Goal: Transaction & Acquisition: Purchase product/service

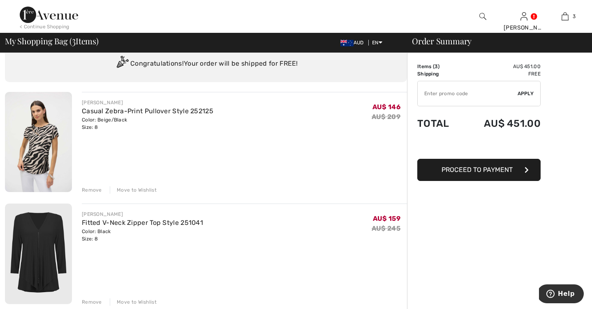
scroll to position [20, 0]
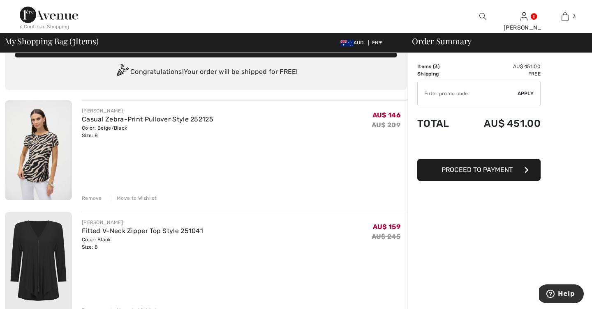
click at [445, 94] on input "TEXT" at bounding box center [468, 93] width 100 height 25
type input "EXTRA20"
click at [528, 92] on span "Apply" at bounding box center [525, 93] width 16 height 7
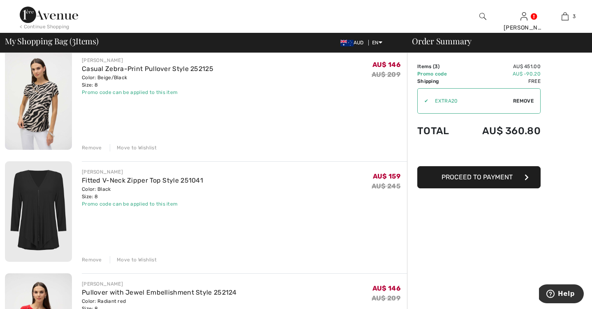
scroll to position [69, 0]
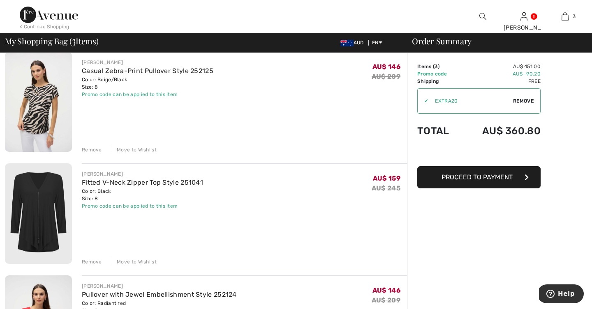
click at [90, 263] on div "Remove" at bounding box center [92, 262] width 20 height 7
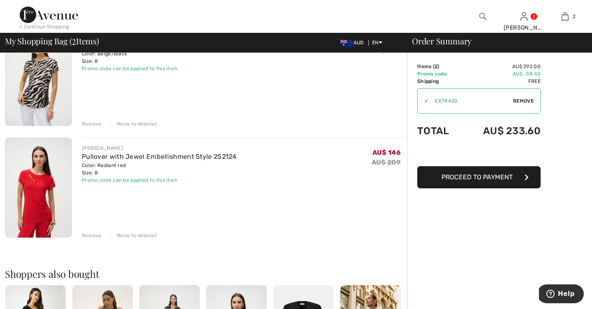
scroll to position [93, 0]
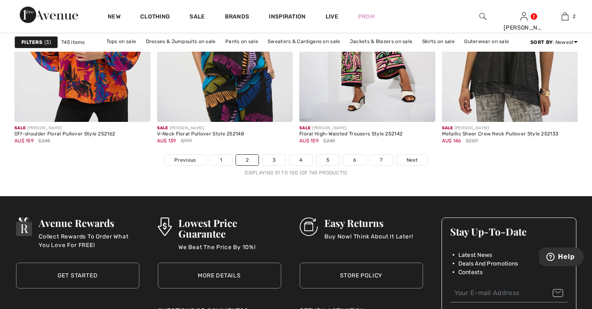
scroll to position [3708, 0]
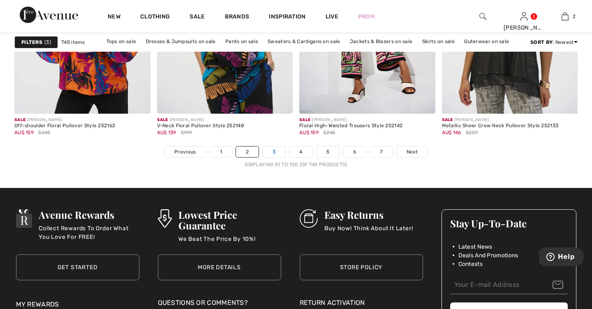
click at [277, 152] on link "3" at bounding box center [274, 152] width 23 height 11
click at [272, 154] on link "3" at bounding box center [274, 152] width 23 height 11
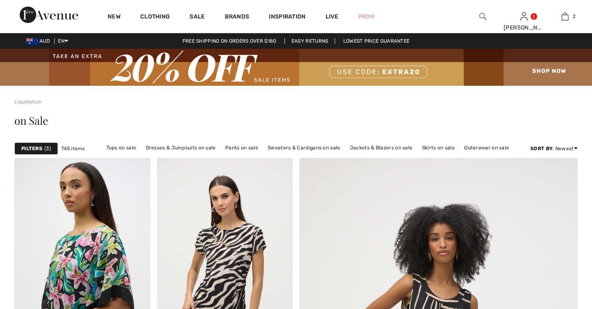
checkbox input "true"
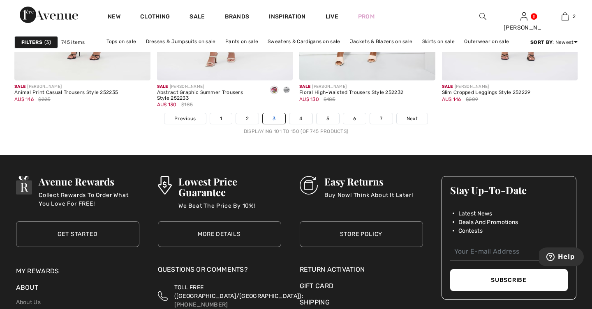
scroll to position [3741, 0]
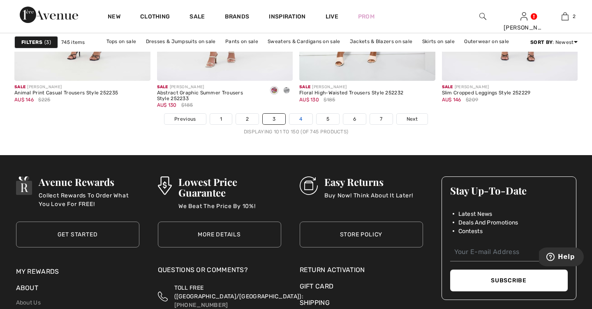
click at [303, 122] on link "4" at bounding box center [300, 119] width 23 height 11
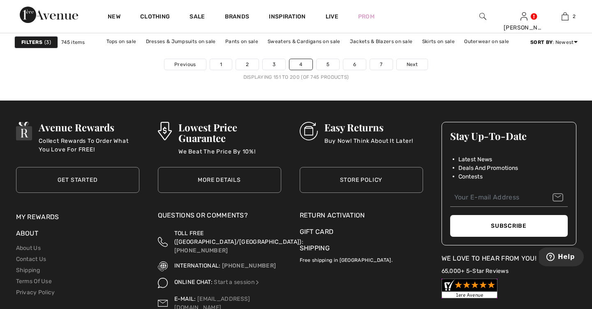
scroll to position [3792, 0]
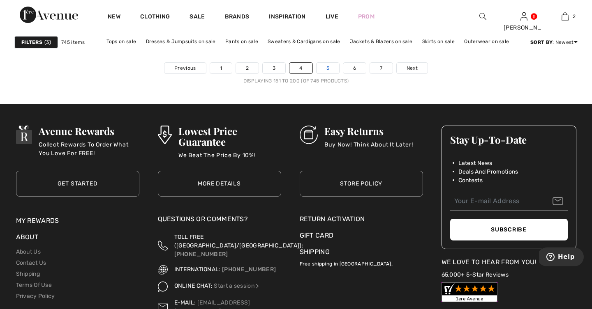
click at [328, 71] on link "5" at bounding box center [327, 68] width 23 height 11
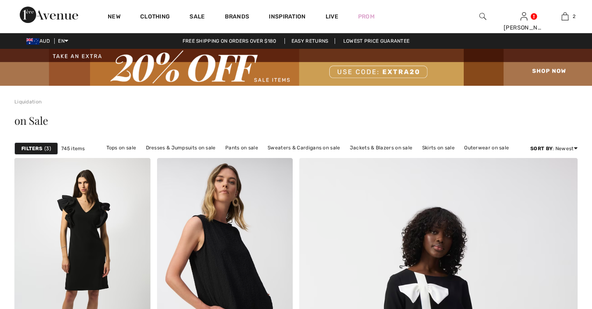
checkbox input "true"
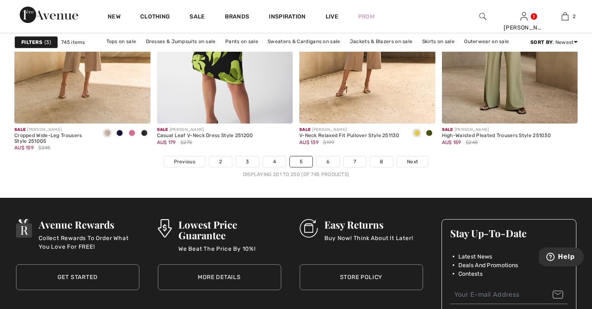
scroll to position [3698, 0]
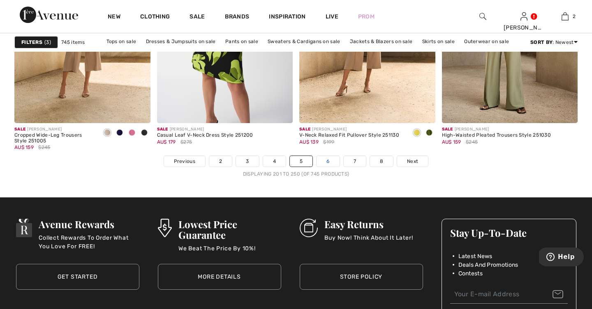
click at [329, 162] on link "6" at bounding box center [327, 161] width 23 height 11
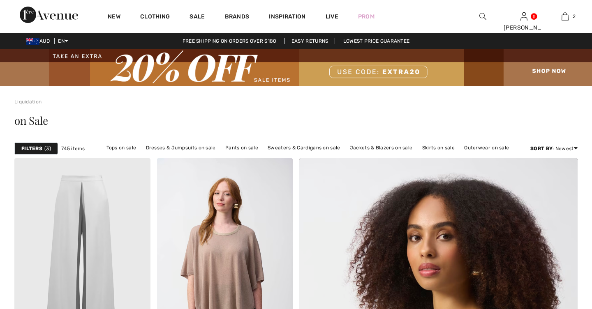
checkbox input "true"
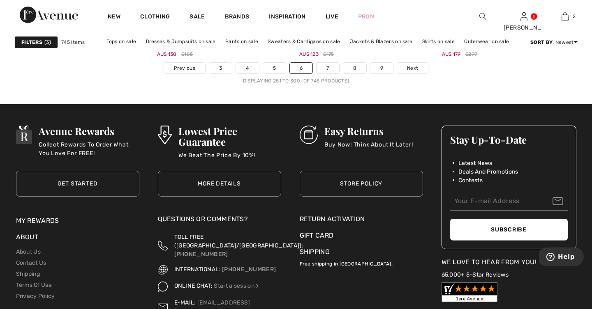
scroll to position [3792, 0]
click at [327, 67] on link "7" at bounding box center [327, 67] width 22 height 11
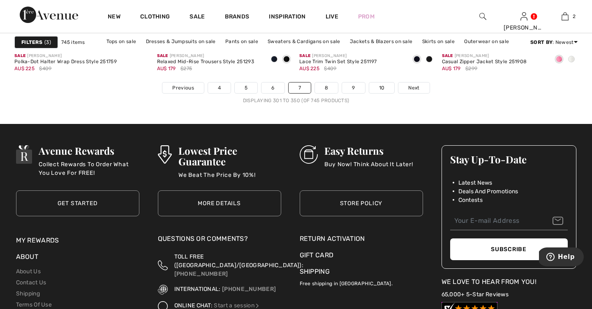
scroll to position [3764, 0]
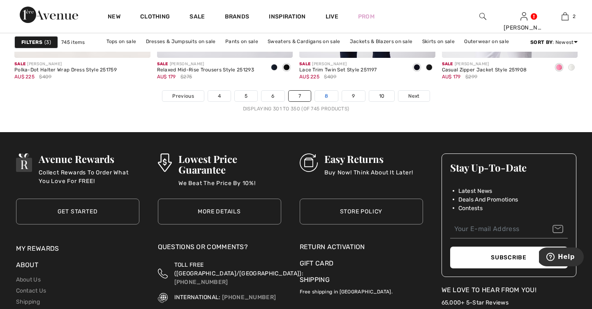
click at [325, 96] on link "8" at bounding box center [326, 96] width 23 height 11
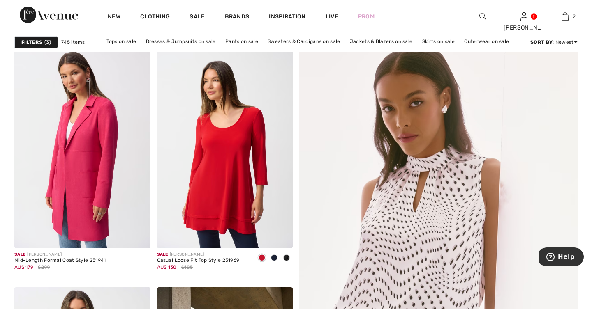
scroll to position [114, 0]
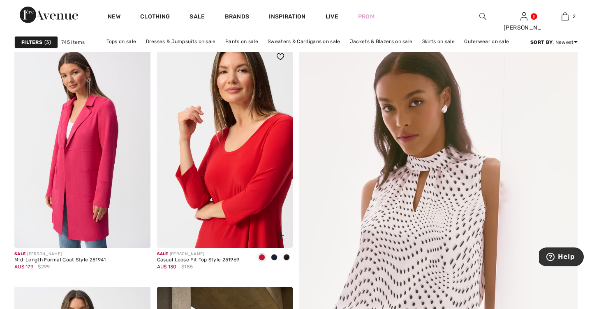
click at [256, 142] on img at bounding box center [225, 146] width 136 height 204
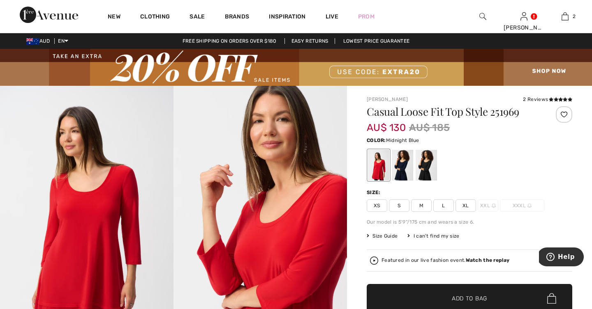
click at [404, 167] on div at bounding box center [402, 165] width 21 height 31
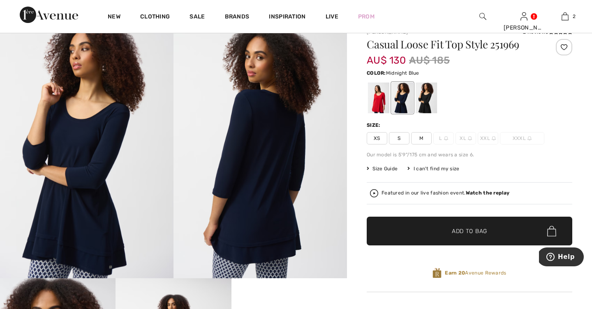
scroll to position [67, 0]
click at [427, 97] on div at bounding box center [425, 98] width 21 height 31
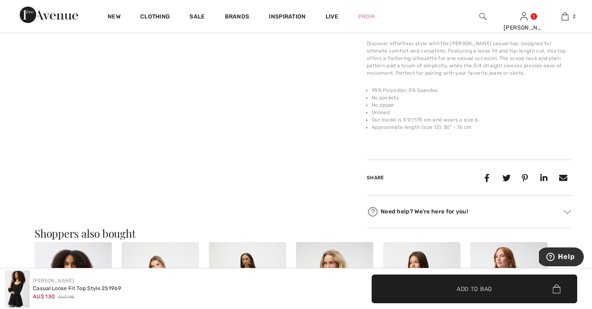
scroll to position [340, 0]
